Goal: Task Accomplishment & Management: Manage account settings

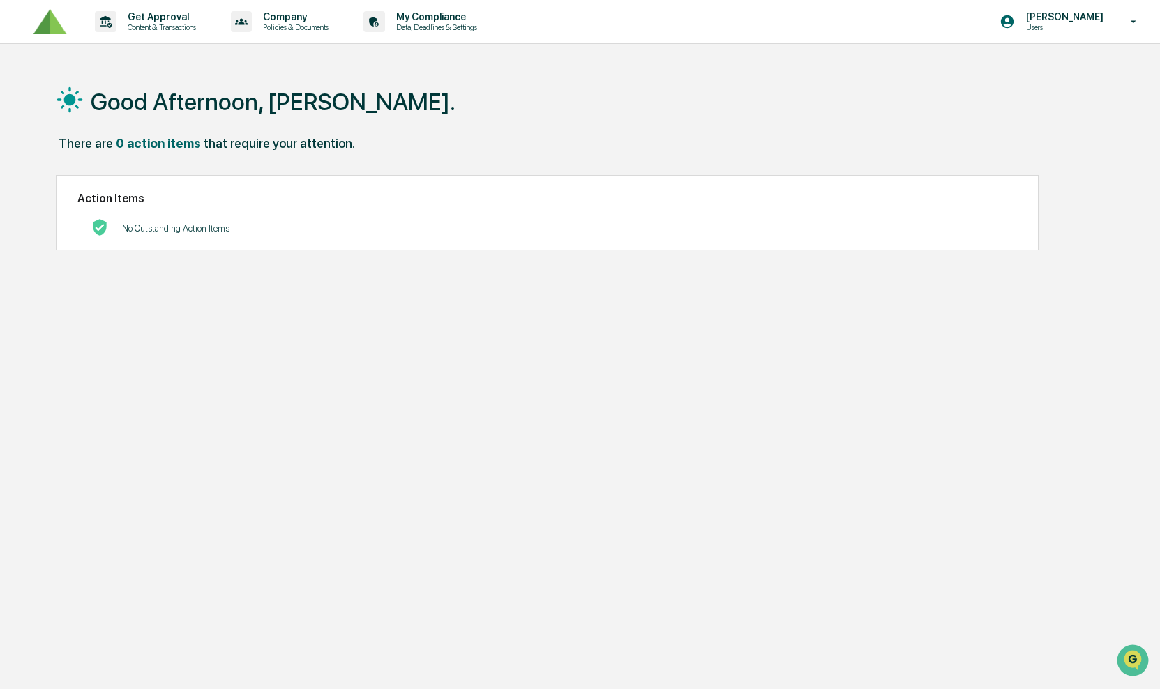
click at [57, 24] on img at bounding box center [49, 22] width 33 height 26
click at [308, 292] on div "Good Afternoon, [PERSON_NAME]. There are 0 action items that require your atten…" at bounding box center [578, 410] width 1086 height 689
click at [418, 11] on p "My Compliance" at bounding box center [434, 16] width 99 height 11
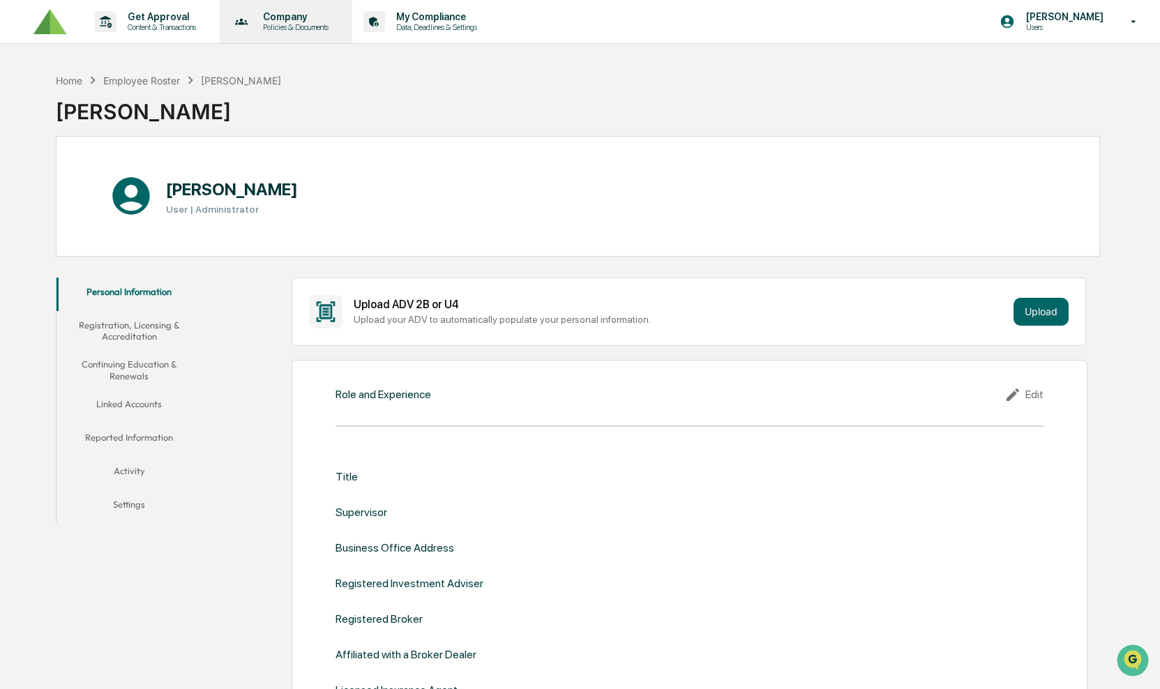
click at [335, 29] on p "Policies & Documents" at bounding box center [294, 27] width 84 height 10
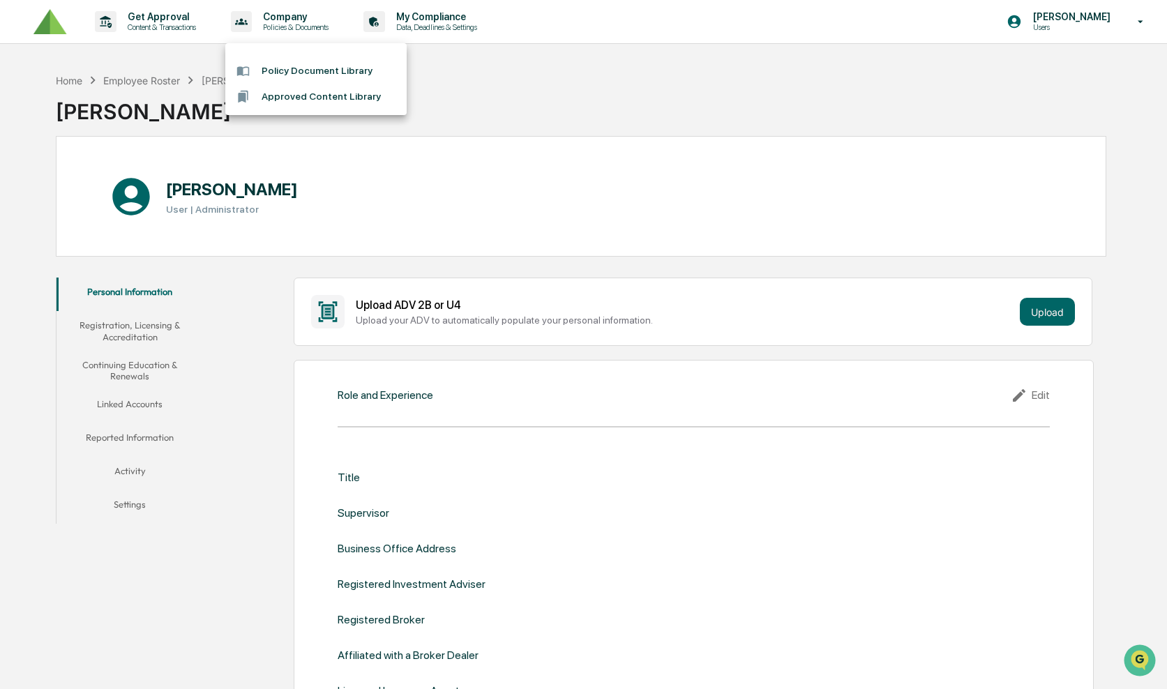
click at [286, 22] on div at bounding box center [583, 344] width 1167 height 689
click at [286, 22] on div "Policy Document Library Approved Content Library" at bounding box center [580, 344] width 1160 height 689
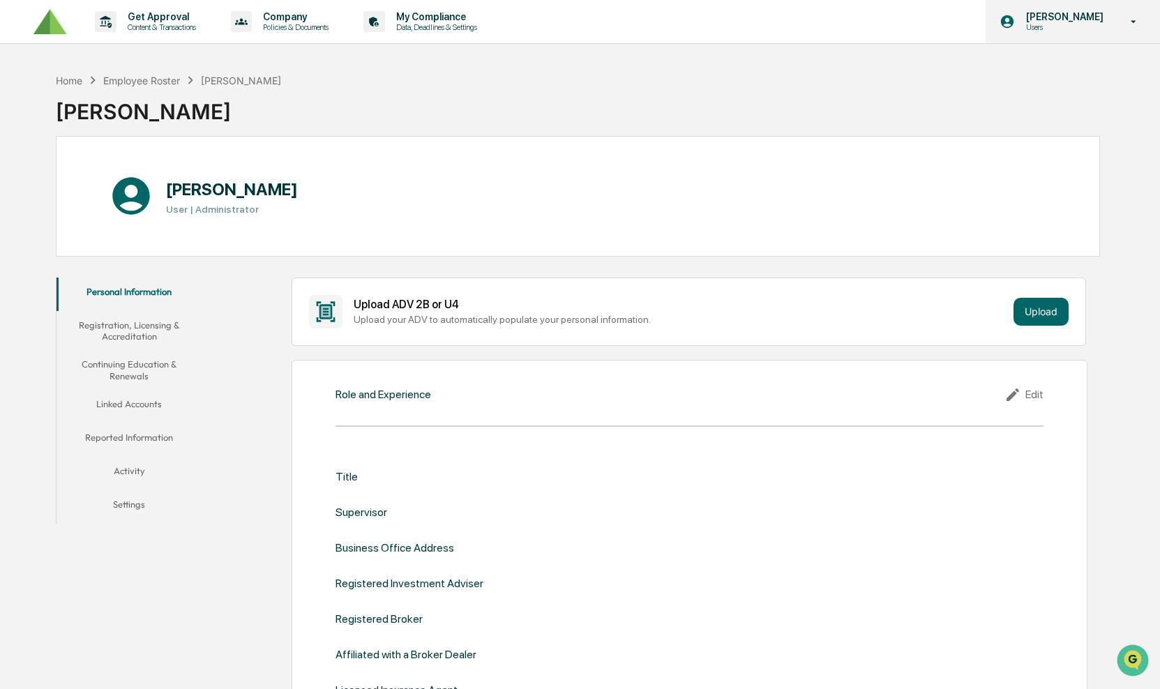
click at [1063, 31] on p "Users" at bounding box center [1063, 27] width 96 height 10
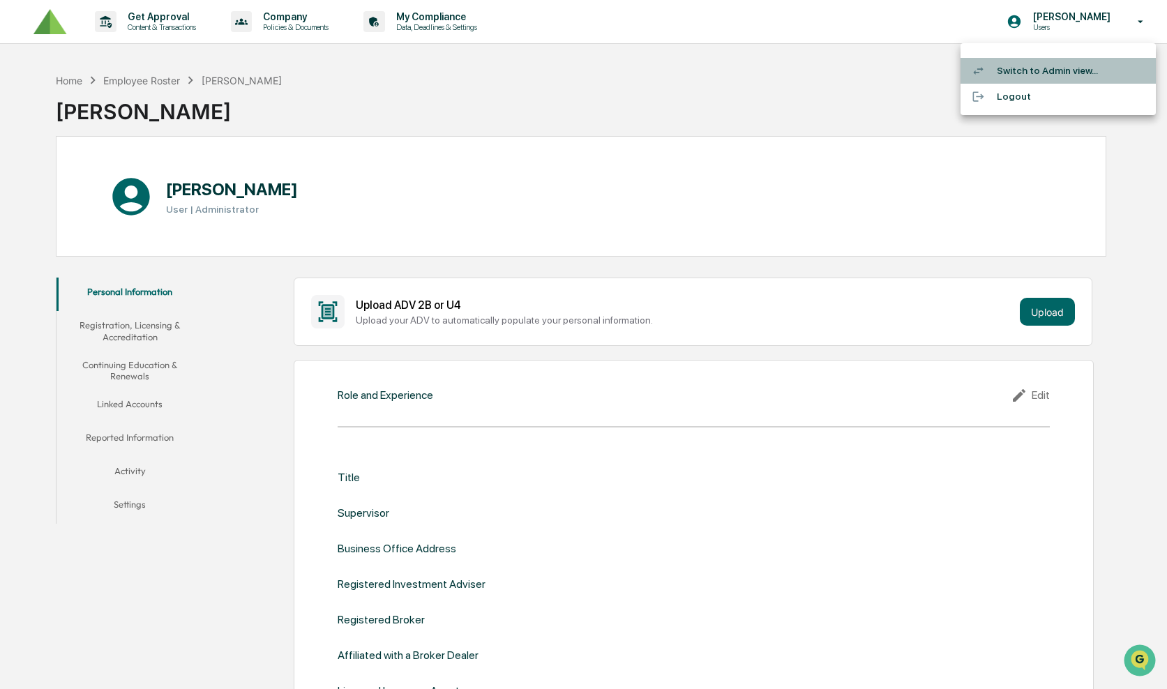
click at [1048, 71] on li "Switch to Admin view..." at bounding box center [1057, 71] width 195 height 26
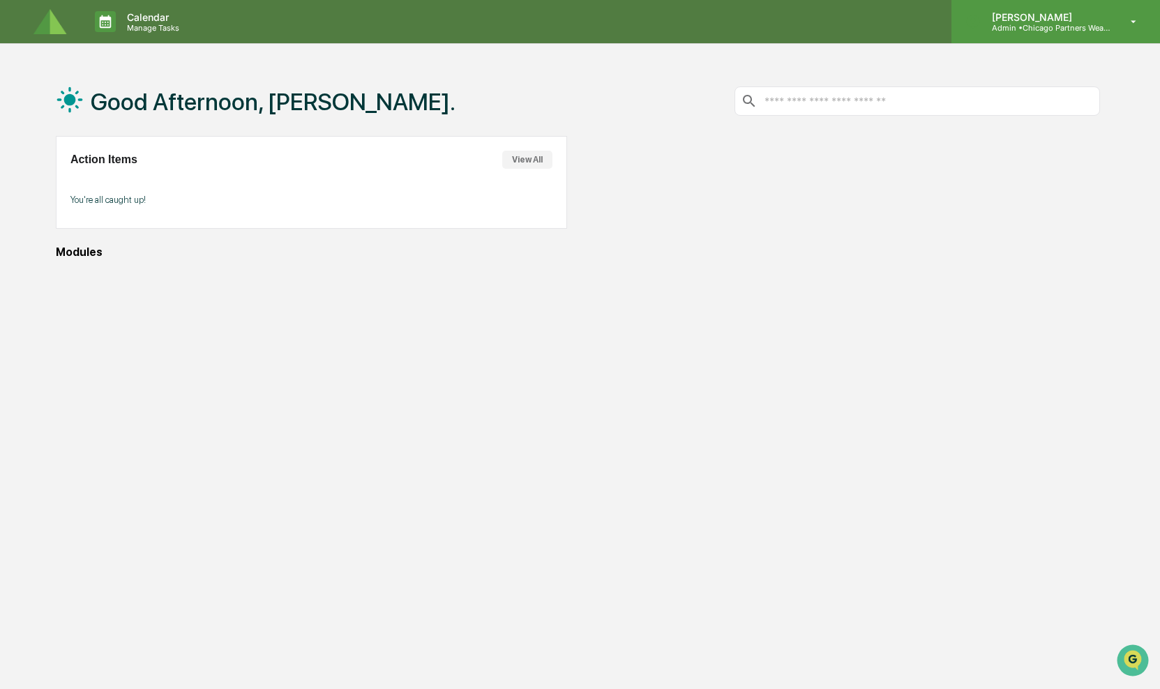
click at [1032, 28] on p "Admin • Chicago Partners Wealth Advisors" at bounding box center [1046, 28] width 130 height 10
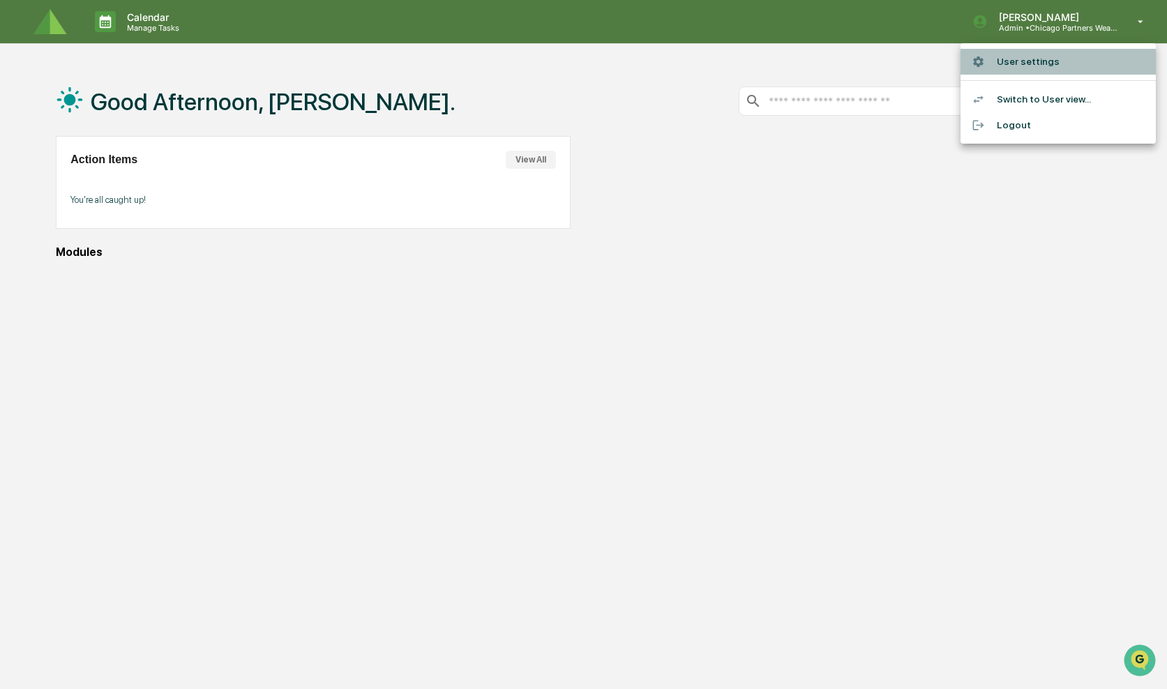
click at [1029, 57] on li "User settings" at bounding box center [1057, 62] width 195 height 26
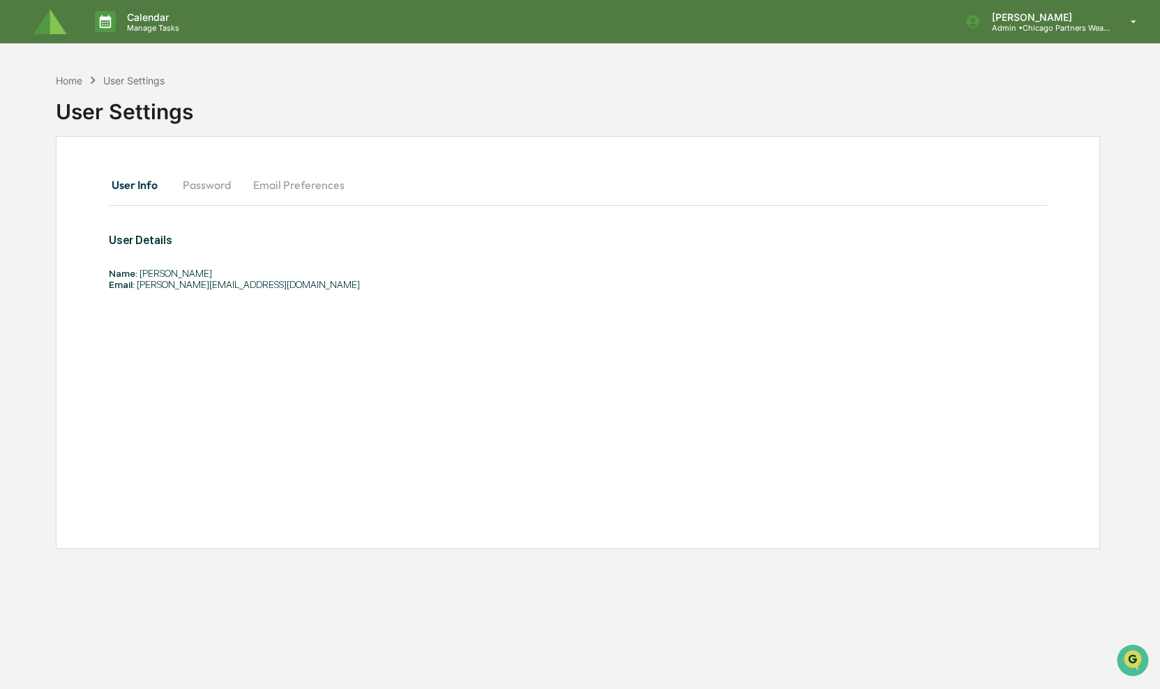
click at [212, 183] on button "Password" at bounding box center [207, 184] width 70 height 33
click at [273, 190] on button "Email Preferences" at bounding box center [299, 184] width 114 height 33
click at [127, 190] on button "User Info" at bounding box center [140, 184] width 63 height 33
click at [67, 77] on div "Home" at bounding box center [69, 81] width 27 height 12
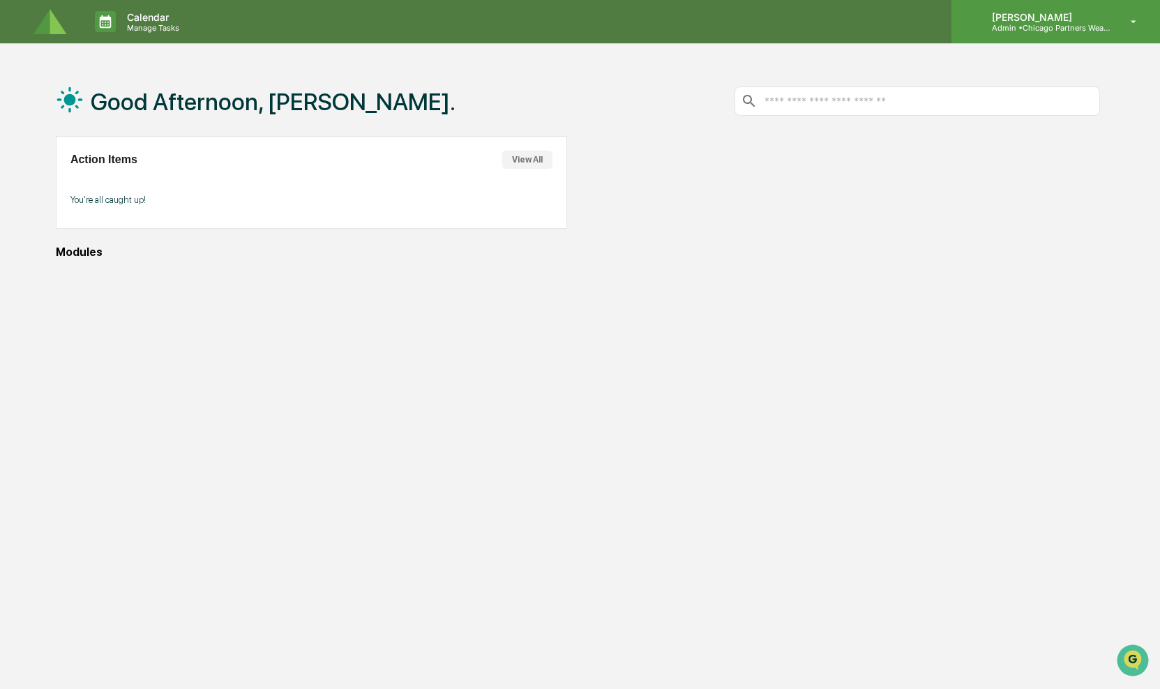
click at [1039, 26] on p "Admin • Chicago Partners Wealth Advisors" at bounding box center [1046, 28] width 130 height 10
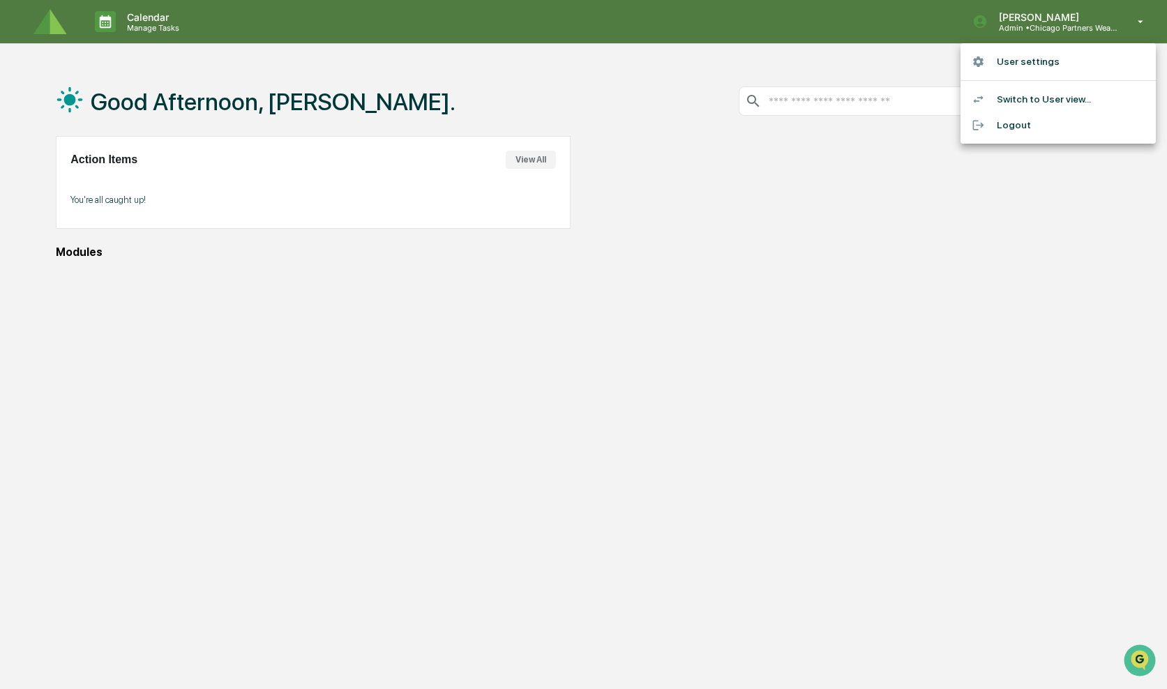
click at [776, 240] on div at bounding box center [583, 344] width 1167 height 689
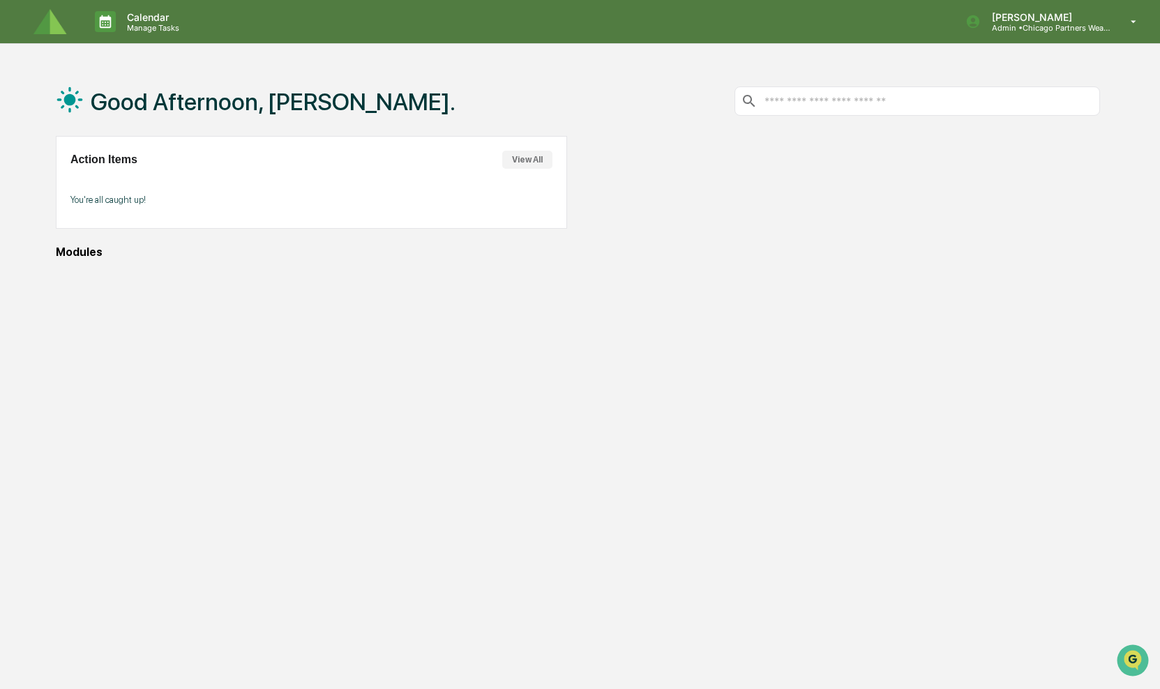
click at [56, 29] on img at bounding box center [49, 22] width 33 height 26
click at [100, 21] on icon at bounding box center [106, 21] width 12 height 13
click at [36, 33] on div at bounding box center [583, 344] width 1167 height 689
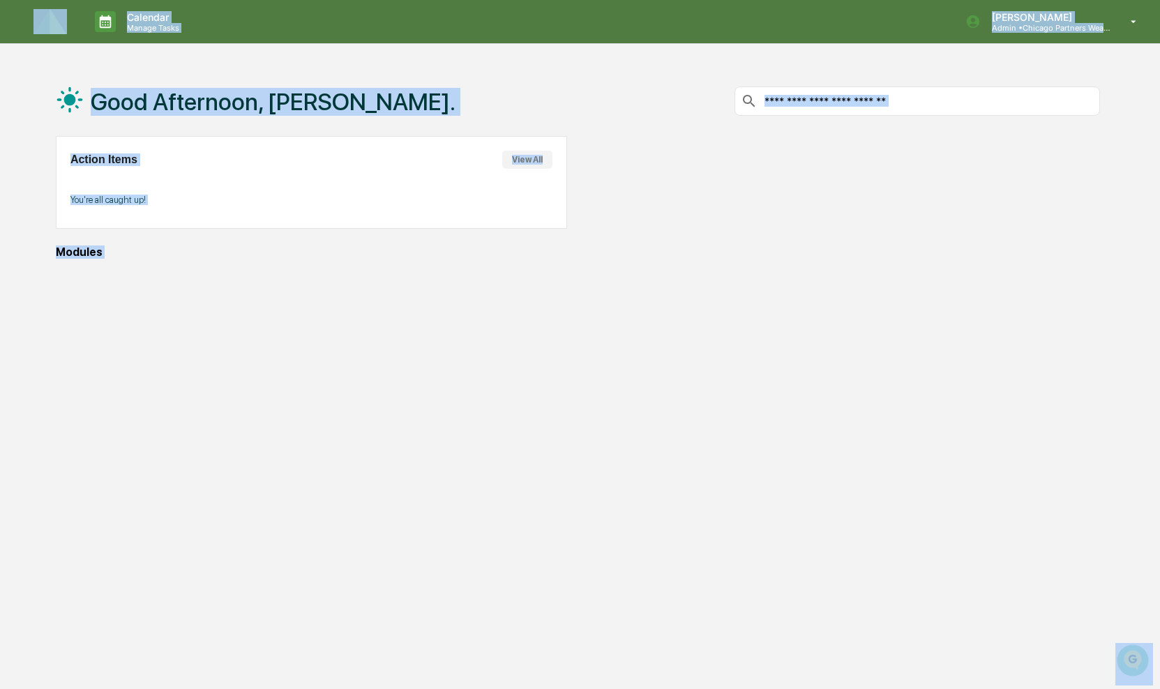
click at [36, 27] on img at bounding box center [49, 22] width 33 height 26
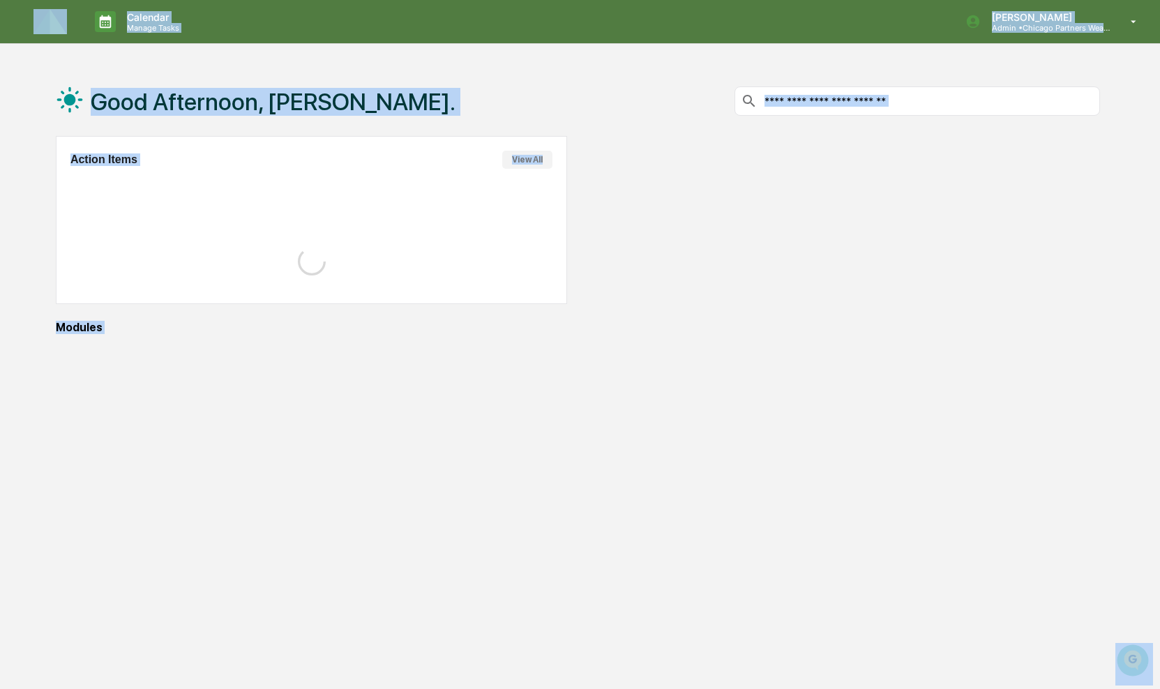
click at [421, 89] on div "Good Afternoon, [PERSON_NAME]." at bounding box center [578, 101] width 1044 height 70
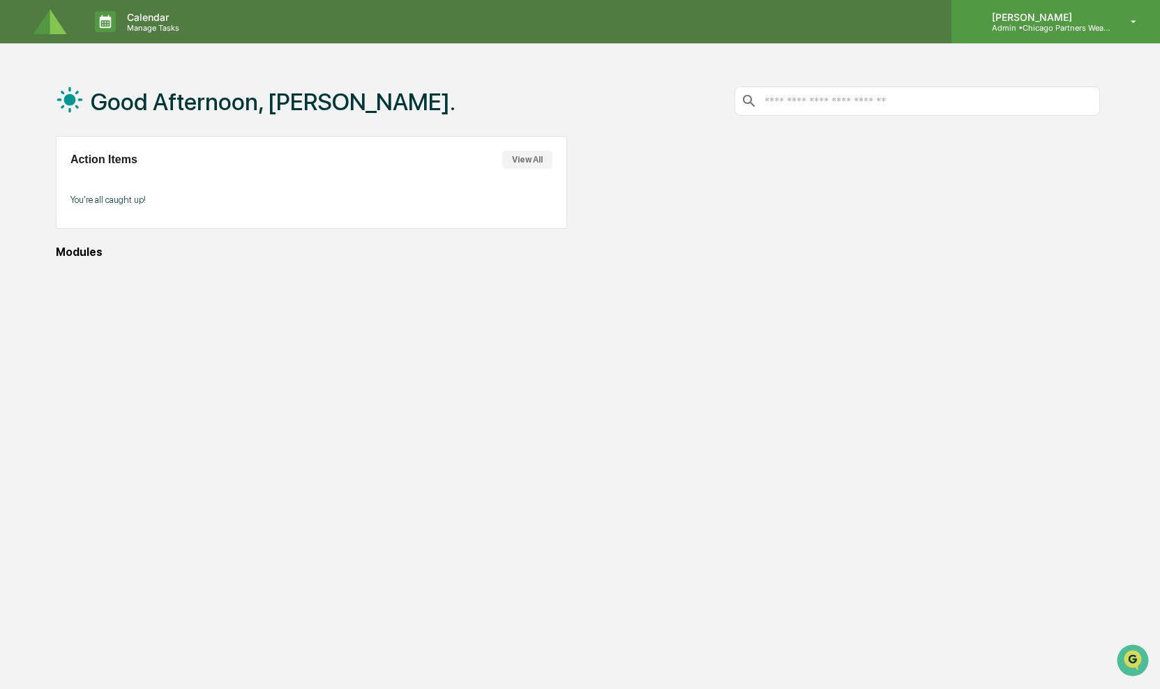
click at [1064, 23] on p "Admin • Chicago Partners Wealth Advisors" at bounding box center [1046, 28] width 130 height 10
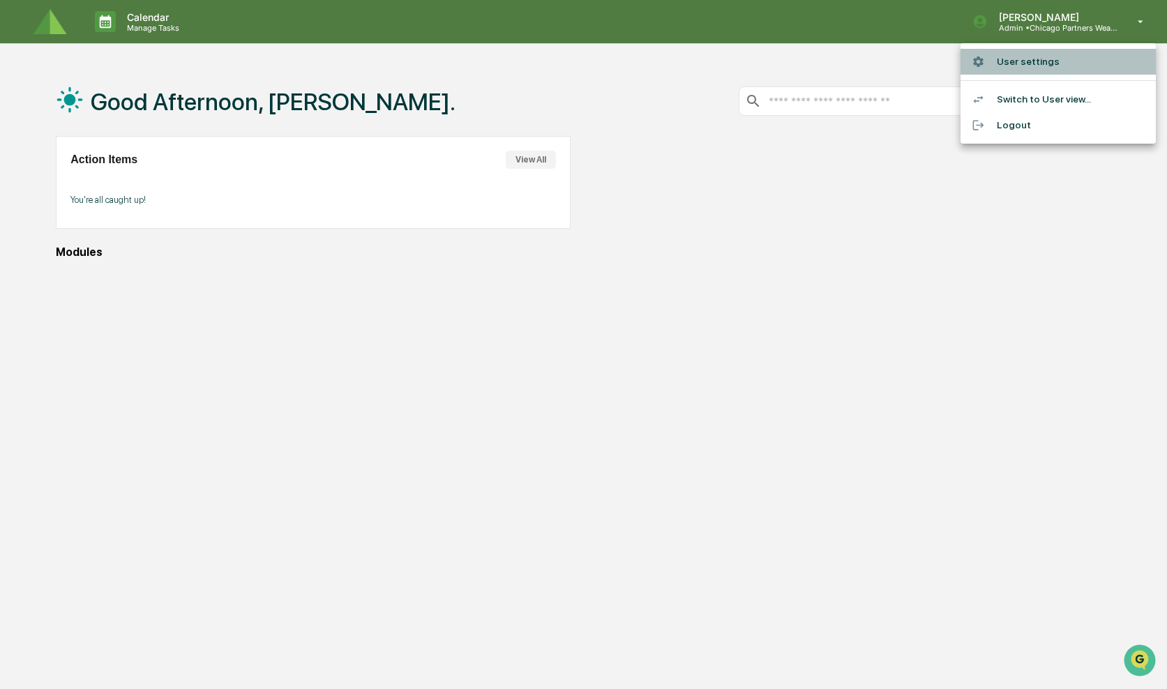
click at [1032, 63] on li "User settings" at bounding box center [1057, 62] width 195 height 26
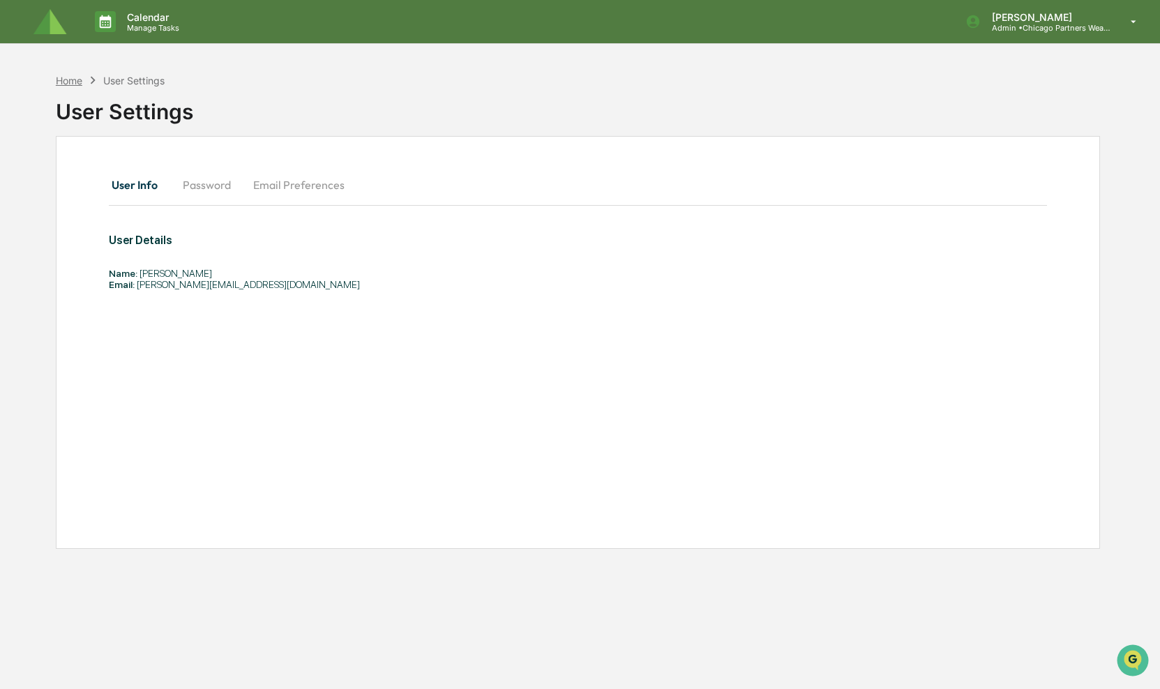
click at [70, 79] on div "Home" at bounding box center [69, 81] width 27 height 12
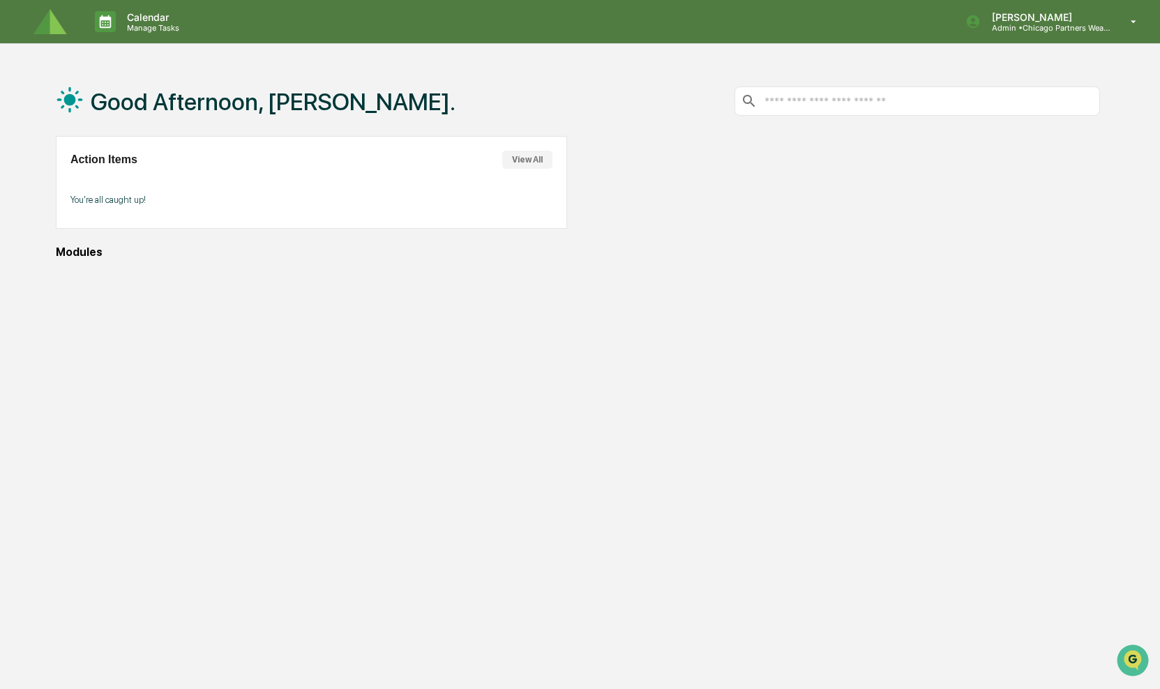
click at [647, 390] on div "Good Afternoon, [PERSON_NAME]. Action Items View All You're all caught up! Modu…" at bounding box center [578, 410] width 1086 height 689
